Goal: Obtain resource: Download file/media

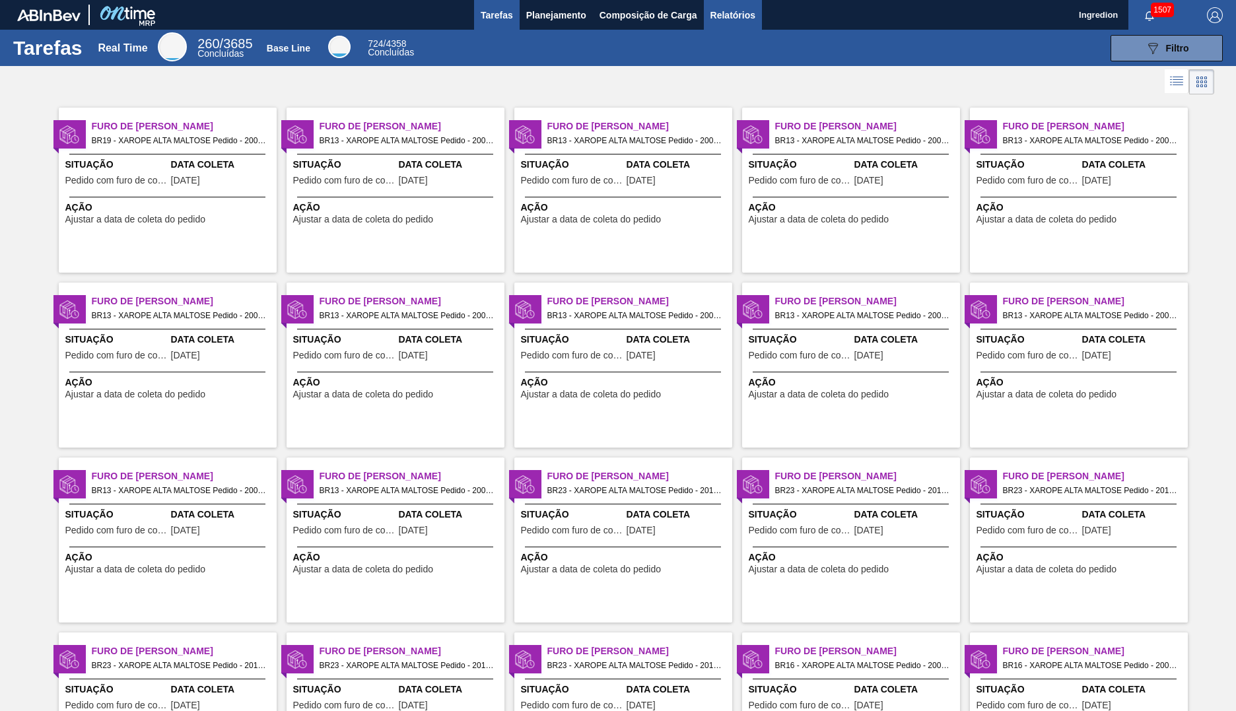
click at [731, 15] on span "Relatórios" at bounding box center [732, 15] width 45 height 16
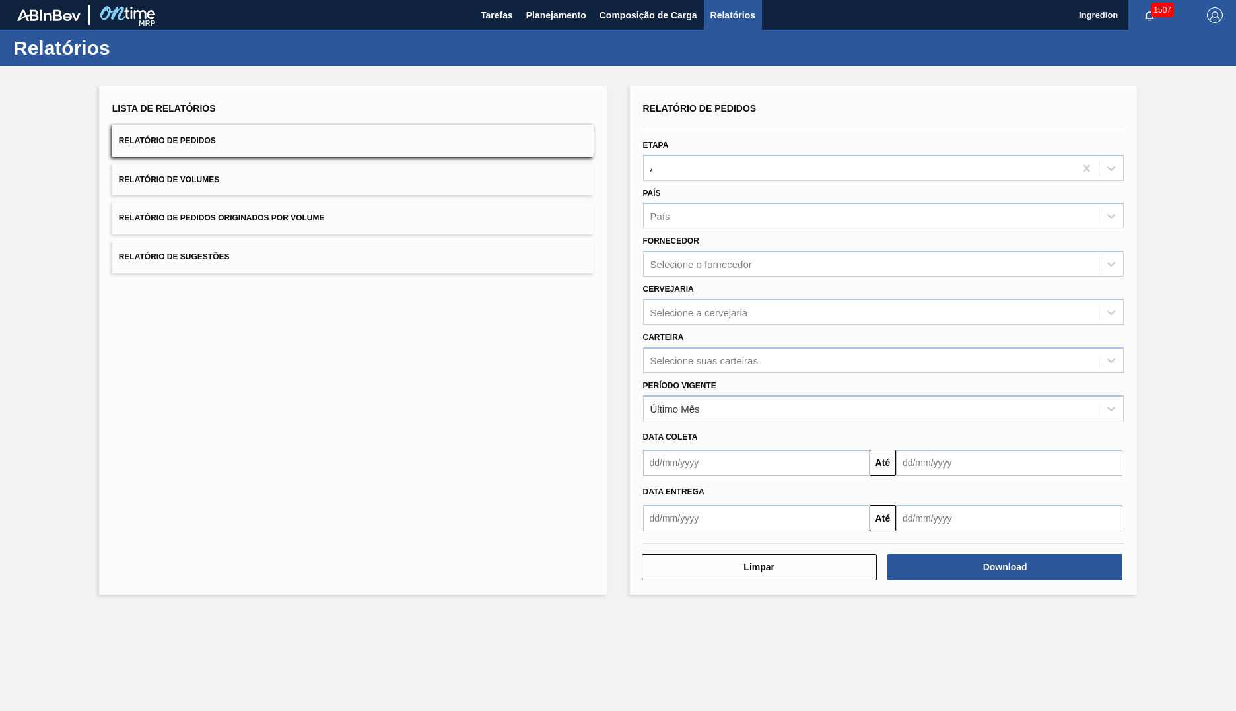
type input "Aguardando Faturamento"
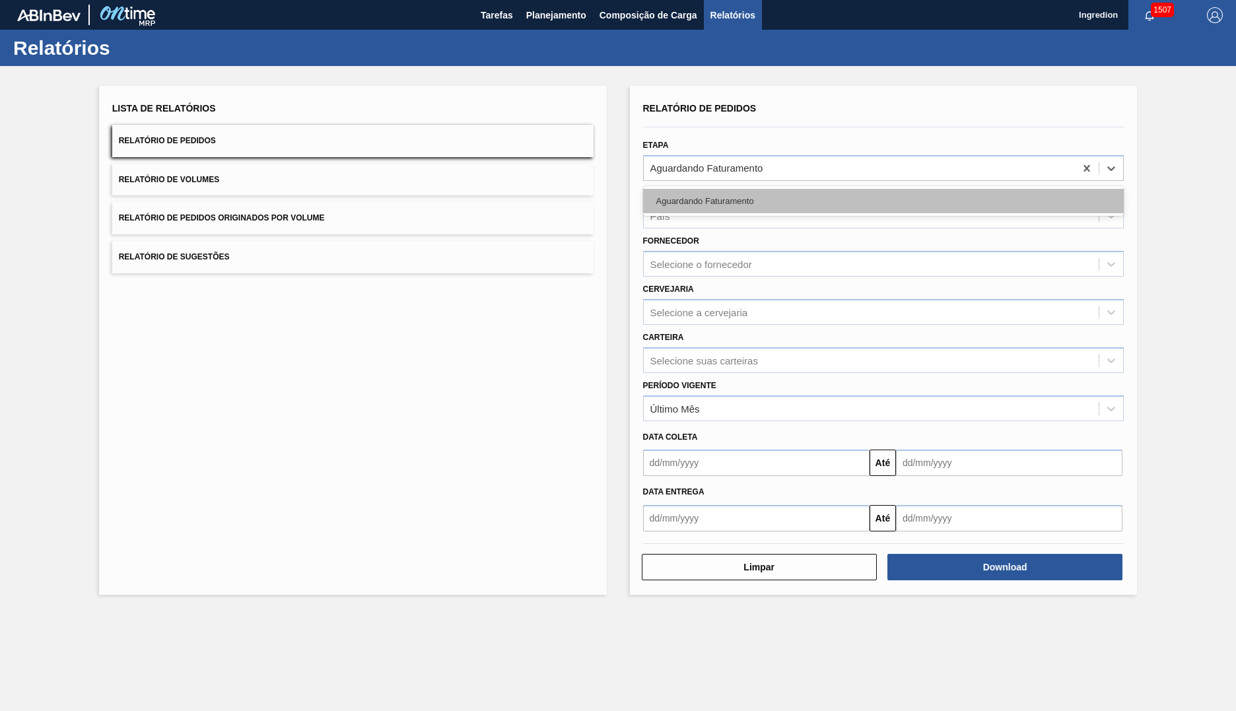
click at [883, 201] on div "Aguardando Faturamento" at bounding box center [883, 201] width 481 height 24
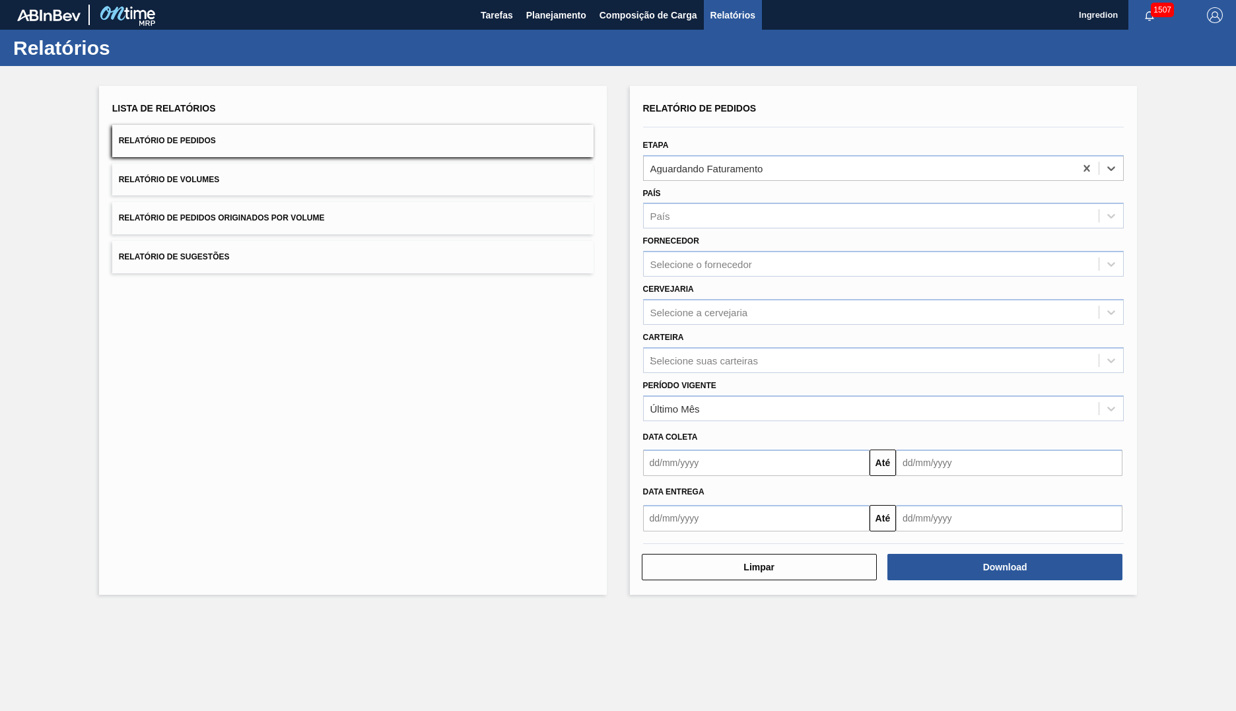
type input "Xarope"
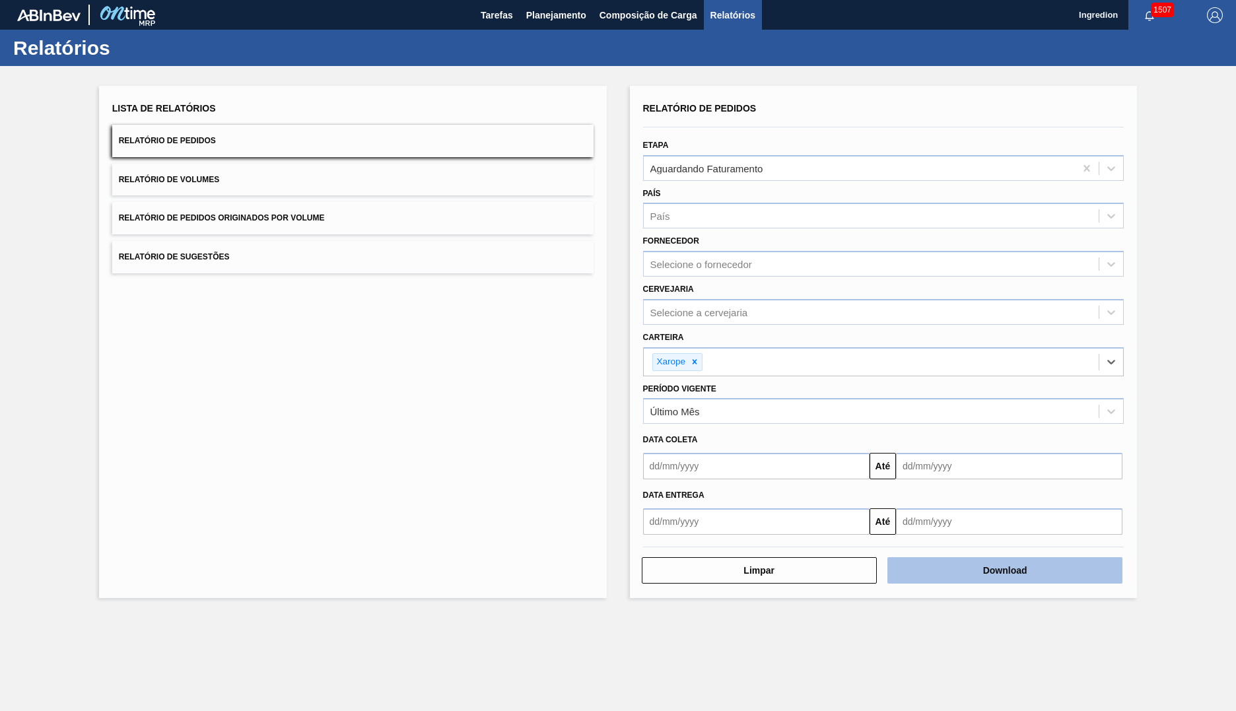
click at [1005, 570] on button "Download" at bounding box center [1004, 570] width 235 height 26
